Goal: Task Accomplishment & Management: Use online tool/utility

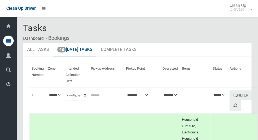
scroll to position [76, 0]
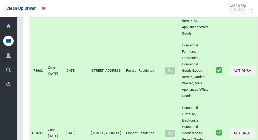
scroll to position [2794, 0]
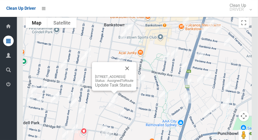
click at [143, 107] on div "52 High Street, BANKSTOWN NSW 2200 Status : AssignedToRoute Update Task Status" at bounding box center [137, 81] width 229 height 132
click at [134, 67] on button "Close" at bounding box center [127, 68] width 13 height 13
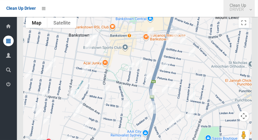
click at [255, 11] on link "Clean Up DRIVER" at bounding box center [239, 8] width 31 height 17
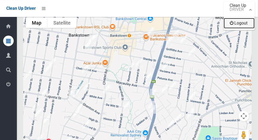
click at [246, 22] on link "Logout" at bounding box center [239, 23] width 31 height 11
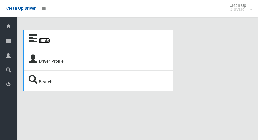
click at [47, 39] on link "Tasks" at bounding box center [44, 40] width 11 height 5
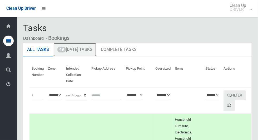
click at [90, 52] on link "49 Today's Tasks" at bounding box center [75, 50] width 43 height 14
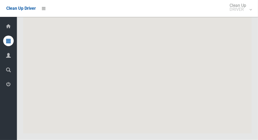
scroll to position [2554, 0]
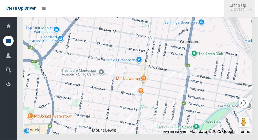
click link "Clean Up DRIVER"
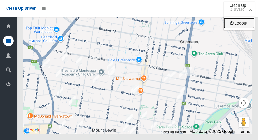
click link "Logout"
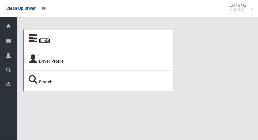
click at [47, 39] on link "Tasks" at bounding box center [44, 40] width 11 height 5
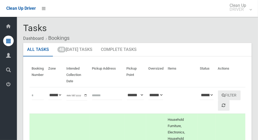
click at [229, 70] on th "Actions" at bounding box center [231, 75] width 30 height 25
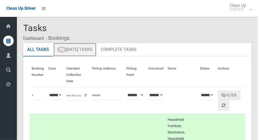
click at [90, 51] on link "48 Today's Tasks" at bounding box center [75, 50] width 43 height 14
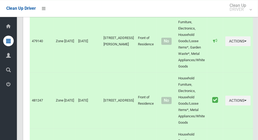
scroll to position [2719, 0]
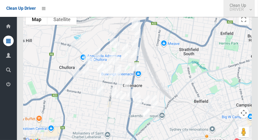
click at [255, 12] on link "Clean Up DRIVER" at bounding box center [239, 8] width 31 height 17
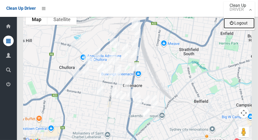
click at [245, 25] on link "Logout" at bounding box center [239, 23] width 31 height 11
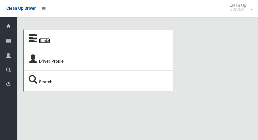
click at [46, 42] on link "Tasks" at bounding box center [44, 40] width 11 height 5
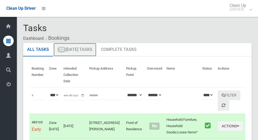
click at [87, 52] on link "52 [DATE] Tasks" at bounding box center [75, 50] width 43 height 14
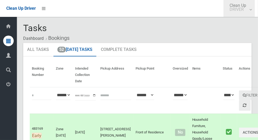
click at [255, 12] on link "Clean Up DRIVER" at bounding box center [239, 8] width 31 height 17
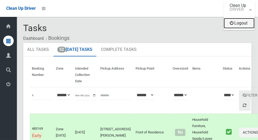
click at [246, 25] on link "Logout" at bounding box center [239, 23] width 31 height 11
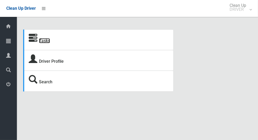
click at [45, 38] on link "Tasks" at bounding box center [44, 40] width 11 height 5
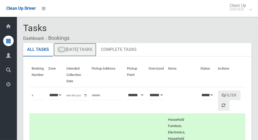
click at [90, 52] on link "48 Today's Tasks" at bounding box center [75, 50] width 43 height 14
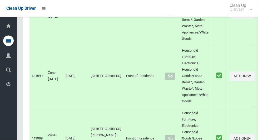
scroll to position [2794, 0]
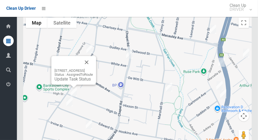
click at [93, 66] on button "Close" at bounding box center [86, 62] width 13 height 13
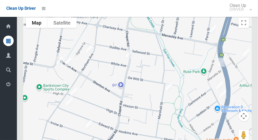
click at [188, 62] on div at bounding box center [137, 81] width 229 height 132
click at [210, 64] on div at bounding box center [137, 81] width 229 height 132
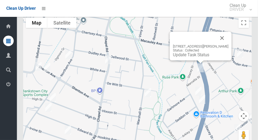
click at [229, 40] on button "Close" at bounding box center [222, 38] width 13 height 13
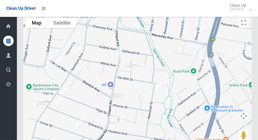
click at [186, 92] on div at bounding box center [137, 81] width 229 height 132
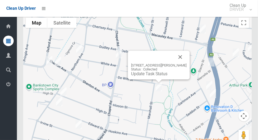
click at [187, 58] on button "Close" at bounding box center [180, 57] width 13 height 13
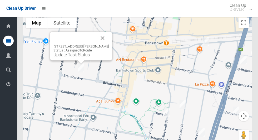
click at [109, 38] on button "Close" at bounding box center [102, 38] width 13 height 13
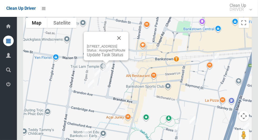
click at [125, 40] on button "Close" at bounding box center [119, 38] width 13 height 13
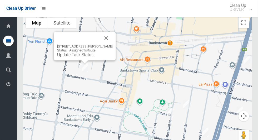
click at [113, 39] on button "Close" at bounding box center [106, 38] width 13 height 13
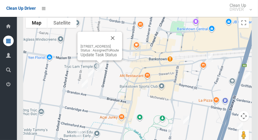
click at [119, 38] on button "Close" at bounding box center [113, 38] width 13 height 13
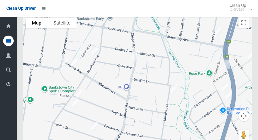
click at [159, 100] on div at bounding box center [137, 81] width 229 height 132
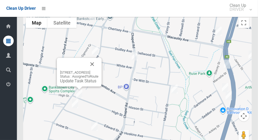
click at [99, 65] on button "Close" at bounding box center [92, 64] width 13 height 13
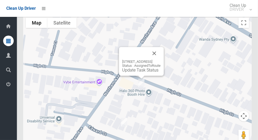
click at [161, 53] on button "Close" at bounding box center [154, 53] width 13 height 13
click at [144, 73] on link "Update Task Status" at bounding box center [140, 69] width 36 height 5
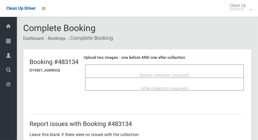
click at [190, 73] on span "Before collection (required)" at bounding box center [165, 75] width 50 height 5
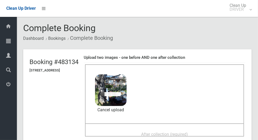
scroll to position [21, 0]
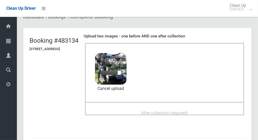
click at [210, 108] on div "After collection (required)" at bounding box center [165, 113] width 148 height 10
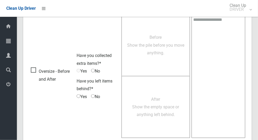
scroll to position [431, 0]
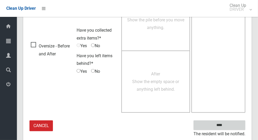
click at [231, 126] on input "****" at bounding box center [220, 125] width 52 height 10
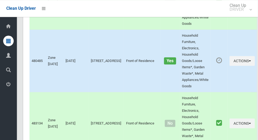
scroll to position [2794, 0]
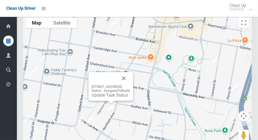
click at [103, 96] on link "Update Task Status" at bounding box center [110, 95] width 36 height 5
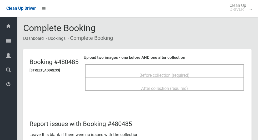
click at [212, 71] on div "Before collection (required)" at bounding box center [165, 75] width 148 height 10
click at [190, 73] on span "Before collection (required)" at bounding box center [165, 75] width 50 height 5
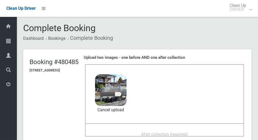
scroll to position [15, 0]
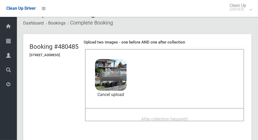
click at [212, 117] on div "After collection (required)" at bounding box center [165, 119] width 148 height 10
click at [188, 117] on span "After collection (required)" at bounding box center [164, 119] width 47 height 5
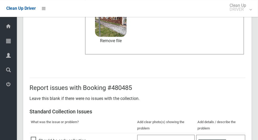
scroll to position [431, 0]
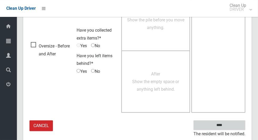
click at [229, 125] on input "****" at bounding box center [220, 125] width 52 height 10
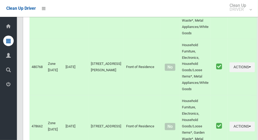
scroll to position [2794, 0]
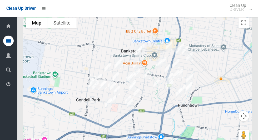
click at [220, 77] on div at bounding box center [137, 81] width 229 height 132
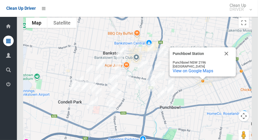
click at [233, 55] on div "Punchbowl Station Punchbowl Station Punchbowl NSW 2196 Australia View on Google…" at bounding box center [203, 61] width 66 height 29
click at [227, 56] on button "Close" at bounding box center [226, 53] width 13 height 13
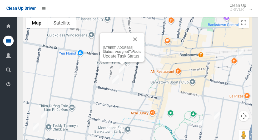
click at [145, 39] on div "22 Winspear Avenue, BANKSTOWN NSW 2200 Status : AssignedToRoute Update Task Sta…" at bounding box center [122, 47] width 45 height 29
click at [142, 39] on button "Close" at bounding box center [135, 39] width 13 height 13
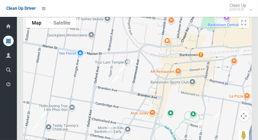
click at [187, 74] on div at bounding box center [137, 81] width 229 height 132
click at [161, 76] on div at bounding box center [137, 81] width 229 height 132
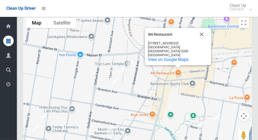
click at [203, 38] on button "Close" at bounding box center [202, 34] width 13 height 13
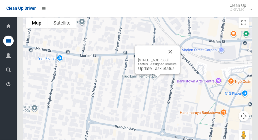
click at [177, 55] on button "Close" at bounding box center [170, 51] width 13 height 13
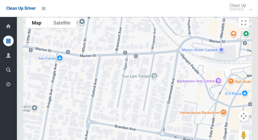
click at [203, 71] on div at bounding box center [137, 81] width 229 height 132
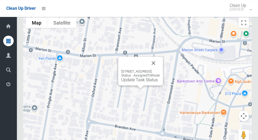
click at [160, 66] on button "Close" at bounding box center [153, 63] width 13 height 13
click at [160, 64] on button "Close" at bounding box center [153, 63] width 13 height 13
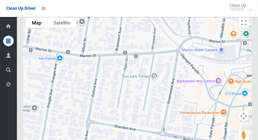
click at [170, 105] on div at bounding box center [137, 81] width 229 height 132
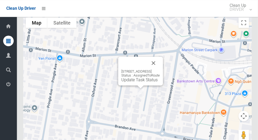
click at [136, 82] on link "Update Task Status" at bounding box center [140, 79] width 36 height 5
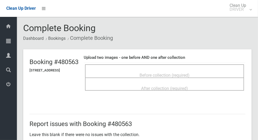
click at [184, 74] on span "Before collection (required)" at bounding box center [165, 75] width 50 height 5
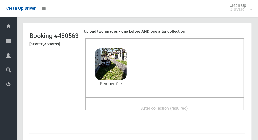
scroll to position [19, 0]
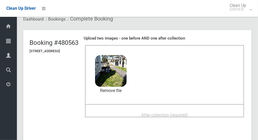
click at [217, 110] on div "After collection (required)" at bounding box center [165, 115] width 148 height 10
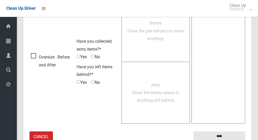
scroll to position [431, 0]
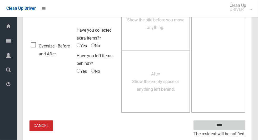
click at [229, 128] on input "****" at bounding box center [220, 125] width 52 height 10
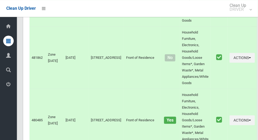
scroll to position [2794, 0]
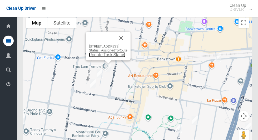
click at [104, 57] on link "Update Task Status" at bounding box center [107, 54] width 36 height 5
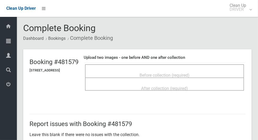
click at [190, 75] on span "Before collection (required)" at bounding box center [165, 75] width 50 height 5
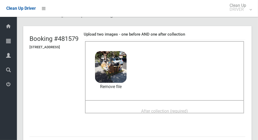
scroll to position [22, 0]
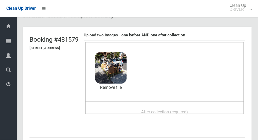
click at [206, 109] on div "After collection (required)" at bounding box center [165, 112] width 148 height 10
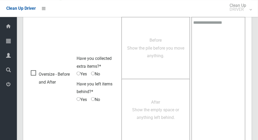
scroll to position [431, 0]
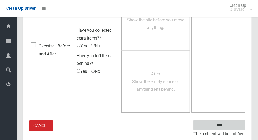
click at [229, 128] on input "****" at bounding box center [220, 125] width 52 height 10
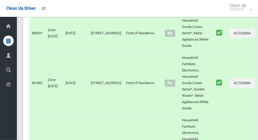
scroll to position [2794, 0]
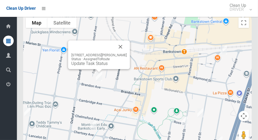
click at [127, 49] on button "Close" at bounding box center [120, 46] width 13 height 13
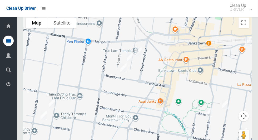
click at [216, 64] on div at bounding box center [137, 81] width 229 height 132
click at [194, 69] on div at bounding box center [137, 81] width 229 height 132
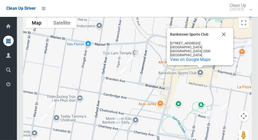
click at [197, 68] on div at bounding box center [200, 66] width 7 height 3
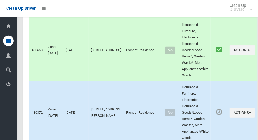
scroll to position [1124, 0]
click at [249, 114] on icon "button" at bounding box center [250, 112] width 2 height 4
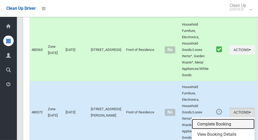
click at [211, 123] on link "Complete Booking" at bounding box center [223, 124] width 63 height 11
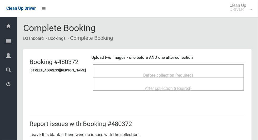
click at [197, 49] on header "Booking #480372 [STREET_ADDRESS][PERSON_NAME] Upload two images - one before AN…" at bounding box center [137, 75] width 229 height 52
click at [189, 74] on span "Before collection (required)" at bounding box center [169, 75] width 50 height 5
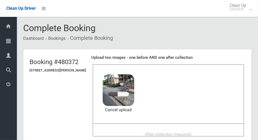
scroll to position [27, 0]
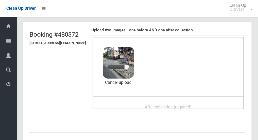
click at [192, 104] on span "After collection (required)" at bounding box center [168, 106] width 47 height 5
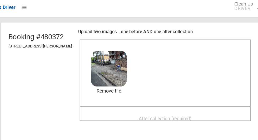
click at [193, 74] on div "Before collection (required) 4 MB 2025-09-0809.40.583765250080921179428.jpg Che…" at bounding box center [169, 66] width 152 height 59
click at [192, 107] on span "After collection (required)" at bounding box center [168, 106] width 47 height 5
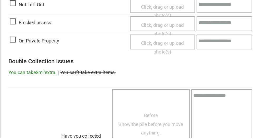
scroll to position [431, 0]
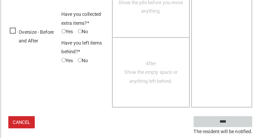
click at [225, 129] on input "****" at bounding box center [220, 125] width 52 height 10
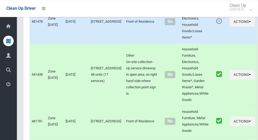
scroll to position [2794, 0]
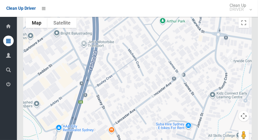
click at [184, 95] on div at bounding box center [137, 81] width 229 height 132
click at [155, 115] on div at bounding box center [137, 81] width 229 height 132
click at [180, 103] on div at bounding box center [137, 81] width 229 height 132
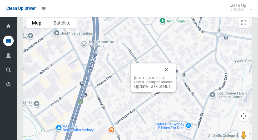
click at [173, 71] on button "Close" at bounding box center [166, 69] width 13 height 13
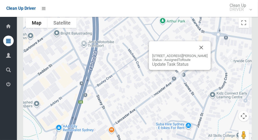
click at [206, 50] on button "Close" at bounding box center [201, 47] width 13 height 13
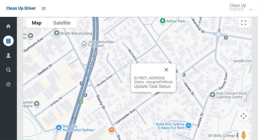
click at [173, 73] on button "Close" at bounding box center [166, 69] width 13 height 13
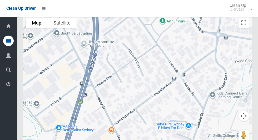
click at [193, 89] on div at bounding box center [137, 81] width 229 height 132
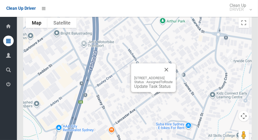
click at [149, 89] on link "Update Task Status" at bounding box center [152, 86] width 36 height 5
click at [144, 89] on link "Update Task Status" at bounding box center [152, 86] width 36 height 5
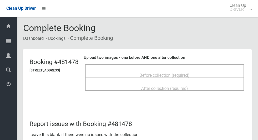
click at [190, 73] on span "Before collection (required)" at bounding box center [165, 75] width 50 height 5
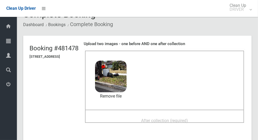
scroll to position [19, 0]
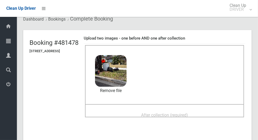
click at [210, 112] on div "After collection (required)" at bounding box center [165, 115] width 148 height 10
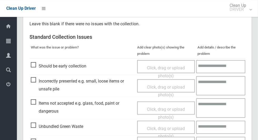
scroll to position [431, 0]
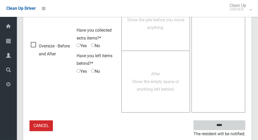
click at [230, 125] on input "****" at bounding box center [220, 125] width 52 height 10
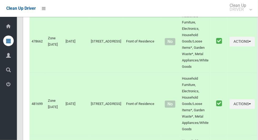
scroll to position [2794, 0]
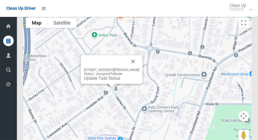
click at [138, 65] on button "Close" at bounding box center [133, 61] width 13 height 13
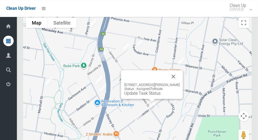
click at [190, 112] on div "44 James Street, PUNCHBOWL NSW 2196 Status : AssignedToRoute Update Task Status" at bounding box center [137, 81] width 229 height 132
click at [178, 80] on button "Close" at bounding box center [173, 76] width 13 height 13
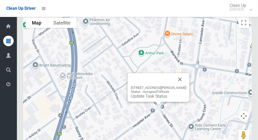
click at [157, 98] on link "Update Task Status" at bounding box center [149, 96] width 36 height 5
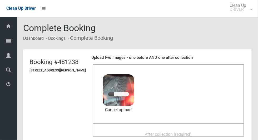
scroll to position [35, 0]
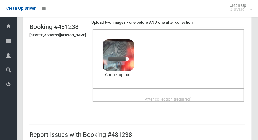
click at [204, 97] on div "After collection (required)" at bounding box center [169, 99] width 140 height 10
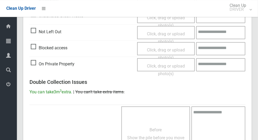
scroll to position [431, 0]
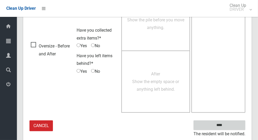
click at [230, 124] on input "****" at bounding box center [220, 125] width 52 height 10
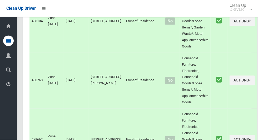
scroll to position [2794, 0]
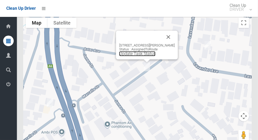
click at [146, 56] on link "Update Task Status" at bounding box center [137, 53] width 36 height 5
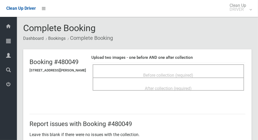
click at [171, 73] on span "Before collection (required)" at bounding box center [169, 75] width 50 height 5
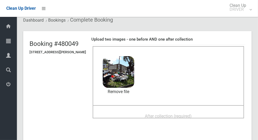
scroll to position [18, 0]
click at [192, 114] on span "After collection (required)" at bounding box center [168, 116] width 47 height 5
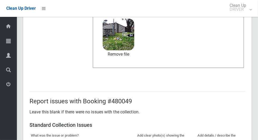
scroll to position [273, 0]
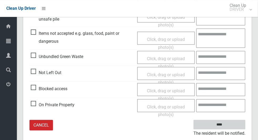
click at [229, 126] on input "****" at bounding box center [220, 125] width 52 height 10
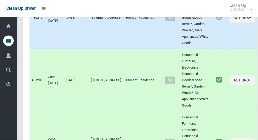
scroll to position [2794, 0]
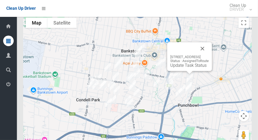
click at [209, 49] on button "Close" at bounding box center [202, 48] width 13 height 13
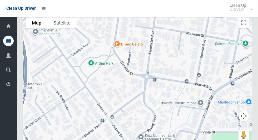
click at [223, 93] on div at bounding box center [137, 81] width 229 height 132
click at [41, 71] on div at bounding box center [137, 81] width 229 height 132
click at [211, 73] on div at bounding box center [137, 81] width 229 height 132
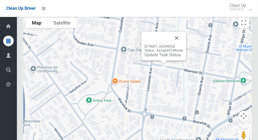
click at [183, 42] on button "Close" at bounding box center [177, 38] width 13 height 13
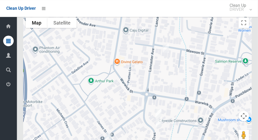
click at [185, 73] on div at bounding box center [137, 81] width 229 height 132
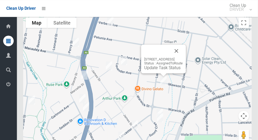
click at [183, 56] on button "Close" at bounding box center [176, 51] width 13 height 13
click at [162, 72] on div "12 Mawson Street, PUNCHBOWL NSW 2196 Status : AssignedToRoute Update Task Status" at bounding box center [163, 59] width 45 height 29
click at [161, 70] on link "Update Task Status" at bounding box center [162, 67] width 36 height 5
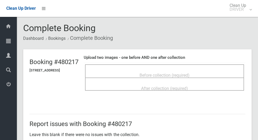
click at [190, 70] on div "Before collection (required)" at bounding box center [165, 75] width 148 height 10
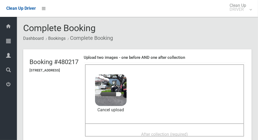
click at [212, 133] on div "After collection (required)" at bounding box center [165, 134] width 148 height 10
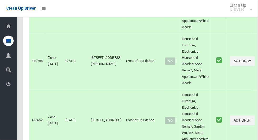
scroll to position [2794, 0]
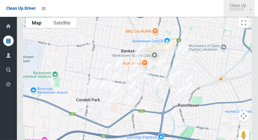
click at [255, 12] on link "Clean Up DRIVER" at bounding box center [239, 8] width 31 height 17
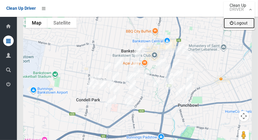
click at [244, 25] on link "Logout" at bounding box center [239, 23] width 31 height 11
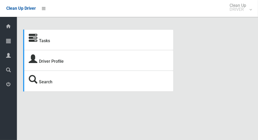
click at [39, 39] on strong "Tasks" at bounding box center [39, 39] width 21 height 7
click at [38, 44] on strong "Tasks" at bounding box center [39, 39] width 21 height 7
click at [40, 43] on link "Tasks" at bounding box center [44, 40] width 11 height 5
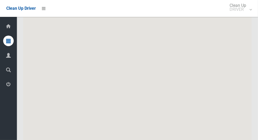
scroll to position [2719, 0]
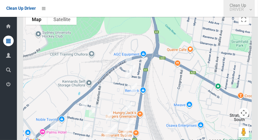
click at [255, 12] on link "Clean Up DRIVER" at bounding box center [239, 8] width 31 height 17
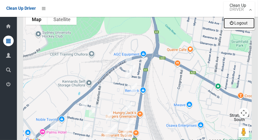
click at [253, 26] on link "Logout" at bounding box center [239, 23] width 31 height 11
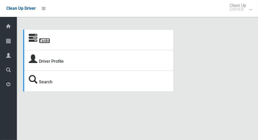
click at [49, 42] on link "Tasks" at bounding box center [44, 40] width 11 height 5
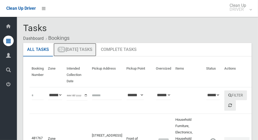
click at [89, 52] on link "52 Today's Tasks" at bounding box center [75, 50] width 43 height 14
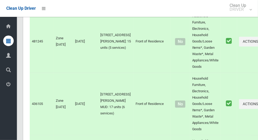
scroll to position [3017, 0]
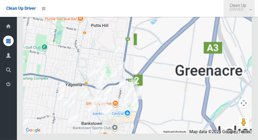
click at [255, 10] on link "Clean Up DRIVER" at bounding box center [239, 8] width 31 height 17
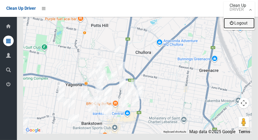
click at [250, 26] on link "Logout" at bounding box center [239, 23] width 31 height 11
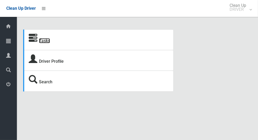
click at [50, 41] on link "Tasks" at bounding box center [44, 40] width 11 height 5
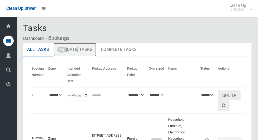
click at [85, 51] on link "46 Today's Tasks" at bounding box center [75, 50] width 43 height 14
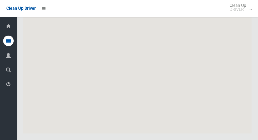
scroll to position [2417, 0]
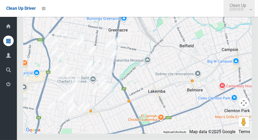
click at [255, 12] on link "Clean Up DRIVER" at bounding box center [239, 8] width 31 height 17
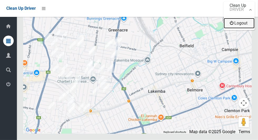
click at [251, 26] on link "Logout" at bounding box center [239, 23] width 31 height 11
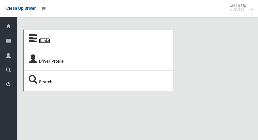
click at [44, 42] on link "Tasks" at bounding box center [44, 40] width 11 height 5
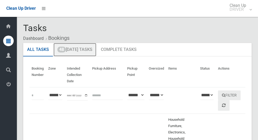
click at [89, 52] on link "48 [DATE] Tasks" at bounding box center [75, 50] width 43 height 14
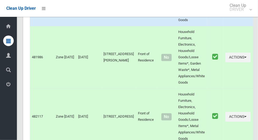
scroll to position [2719, 0]
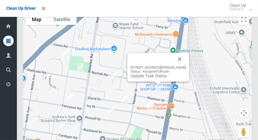
click at [186, 65] on button "Close" at bounding box center [180, 59] width 13 height 13
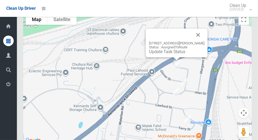
click at [202, 40] on button "Close" at bounding box center [198, 34] width 13 height 13
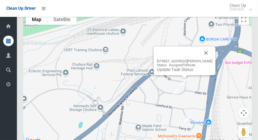
click at [210, 59] on button "Close" at bounding box center [206, 52] width 13 height 13
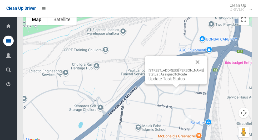
click at [202, 68] on button "Close" at bounding box center [198, 62] width 13 height 13
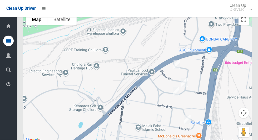
click at [208, 101] on div at bounding box center [137, 78] width 229 height 132
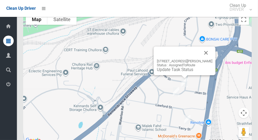
click at [2, 140] on div "Dashboard Tasks All Tasks Todays Tasks Overdue Tasks Complete Tasks Profile Sea…" at bounding box center [8, 78] width 17 height 123
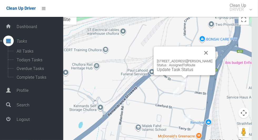
click at [153, 35] on div "25 Wesley Street, GREENACRE NSW 2190 Status : AssignedToRoute Update Task Status" at bounding box center [137, 78] width 229 height 132
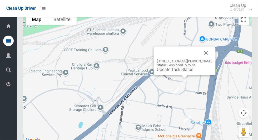
click at [211, 55] on button "Close" at bounding box center [206, 52] width 13 height 13
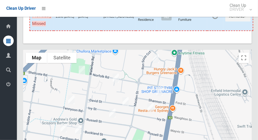
scroll to position [2719, 0]
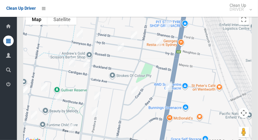
click at [225, 37] on div at bounding box center [137, 78] width 229 height 132
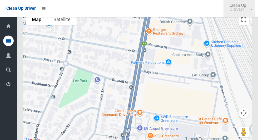
click at [255, 12] on link "Clean Up DRIVER" at bounding box center [239, 8] width 31 height 17
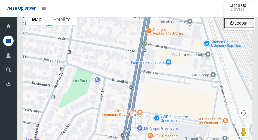
click at [250, 26] on link "Logout" at bounding box center [239, 23] width 31 height 11
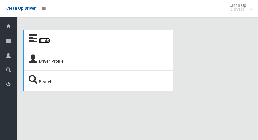
click at [42, 43] on link "Tasks" at bounding box center [44, 40] width 11 height 5
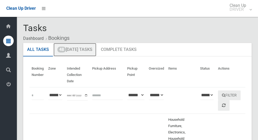
click at [72, 50] on link "48 [DATE] Tasks" at bounding box center [75, 50] width 43 height 14
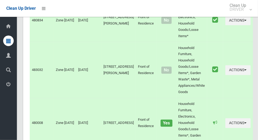
scroll to position [2719, 0]
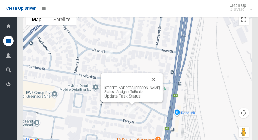
click at [157, 86] on button "Close" at bounding box center [153, 79] width 13 height 13
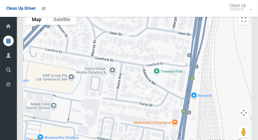
click at [218, 68] on div at bounding box center [137, 78] width 229 height 132
click at [223, 73] on div at bounding box center [137, 78] width 229 height 132
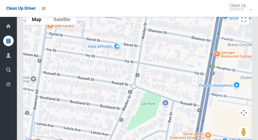
click at [241, 42] on div at bounding box center [137, 78] width 229 height 132
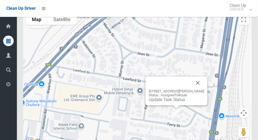
click at [199, 86] on button "Close" at bounding box center [198, 82] width 13 height 13
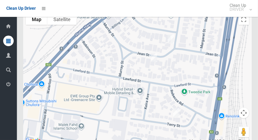
click at [189, 116] on div at bounding box center [137, 78] width 229 height 132
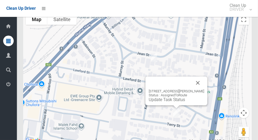
click at [177, 102] on link "Update Task Status" at bounding box center [167, 99] width 36 height 5
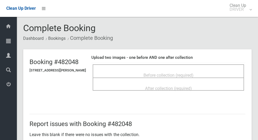
click at [164, 74] on span "Before collection (required)" at bounding box center [169, 75] width 50 height 5
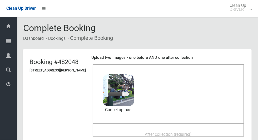
scroll to position [37, 0]
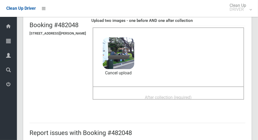
click at [215, 92] on div "After collection (required)" at bounding box center [169, 97] width 140 height 10
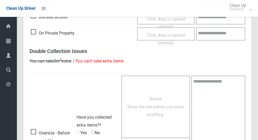
scroll to position [431, 0]
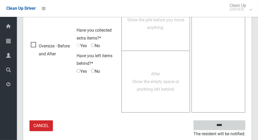
click at [234, 125] on input "****" at bounding box center [220, 125] width 52 height 10
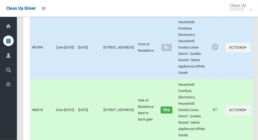
scroll to position [2719, 0]
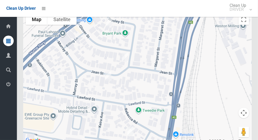
click at [193, 91] on div at bounding box center [137, 78] width 229 height 132
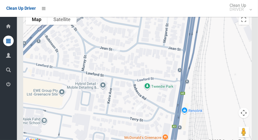
click at [156, 68] on div at bounding box center [137, 78] width 229 height 132
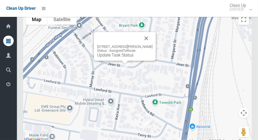
click at [126, 57] on link "Update Task Status" at bounding box center [115, 54] width 36 height 5
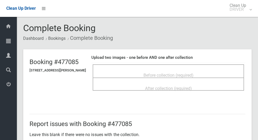
click at [190, 73] on span "Before collection (required)" at bounding box center [169, 75] width 50 height 5
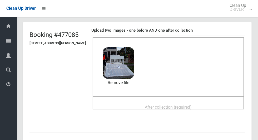
scroll to position [33, 0]
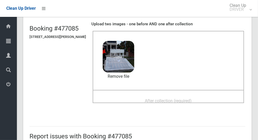
click at [209, 96] on div "After collection (required)" at bounding box center [169, 101] width 140 height 10
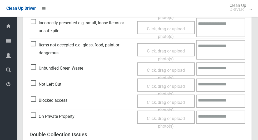
scroll to position [431, 0]
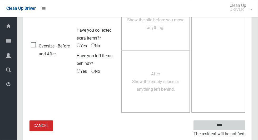
click at [235, 127] on input "****" at bounding box center [220, 125] width 52 height 10
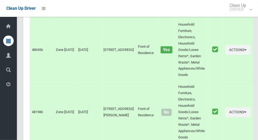
scroll to position [2719, 0]
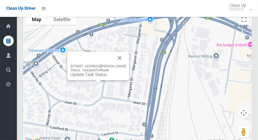
click at [125, 63] on button "Close" at bounding box center [120, 57] width 13 height 13
click at [98, 77] on link "Update Task Status" at bounding box center [89, 74] width 36 height 5
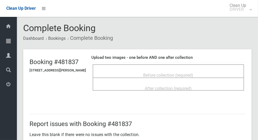
click at [221, 73] on div "Before collection (required)" at bounding box center [169, 75] width 140 height 10
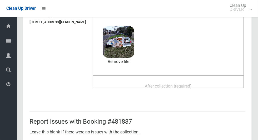
scroll to position [51, 0]
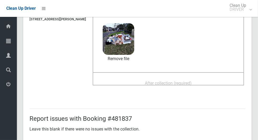
click at [154, 81] on span "After collection (required)" at bounding box center [168, 83] width 47 height 5
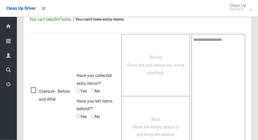
scroll to position [431, 0]
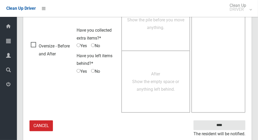
click at [218, 130] on small "The resident will be notified." at bounding box center [220, 134] width 52 height 8
click at [229, 128] on input "****" at bounding box center [220, 125] width 52 height 10
